Goal: Information Seeking & Learning: Learn about a topic

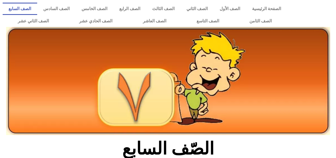
scroll to position [154, 0]
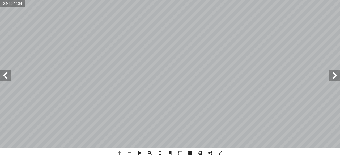
click at [339, 75] on span at bounding box center [335, 75] width 11 height 11
click at [277, 153] on div "18 :) 5 نشاط ( تي: أ ا ما ي َ ناتج ُ جد أ ا :) نشاط (6 ٤ - + ٣ - : َ ناتج ُ جد …" at bounding box center [170, 79] width 340 height 158
click at [2, 77] on span at bounding box center [5, 75] width 11 height 11
click at [7, 75] on span at bounding box center [5, 75] width 11 height 11
click at [332, 79] on span at bounding box center [335, 75] width 11 height 11
